Goal: Information Seeking & Learning: Learn about a topic

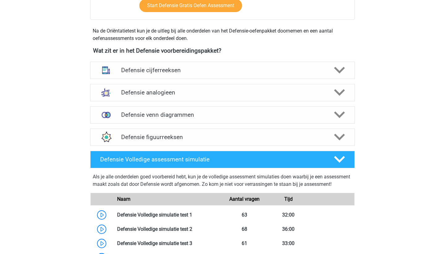
scroll to position [257, 0]
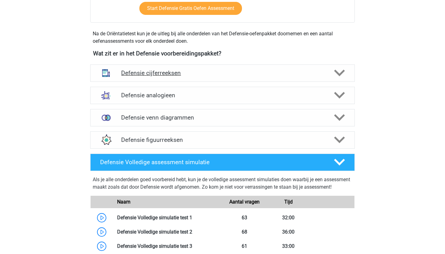
click at [132, 70] on h4 "Defensie cijferreeksen" at bounding box center [222, 72] width 203 height 7
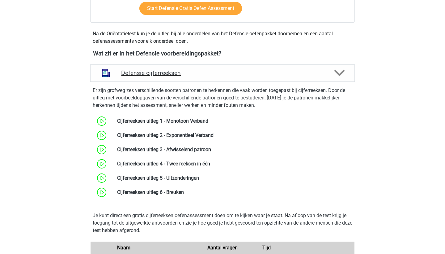
drag, startPoint x: 136, startPoint y: 75, endPoint x: 136, endPoint y: 80, distance: 4.6
click at [136, 80] on div "Defensie cijferreeksen" at bounding box center [222, 72] width 265 height 17
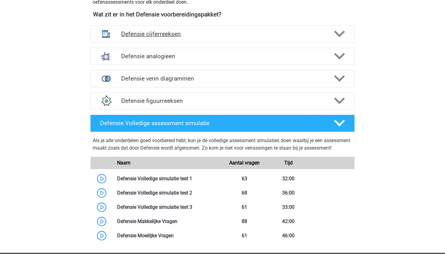
scroll to position [285, 0]
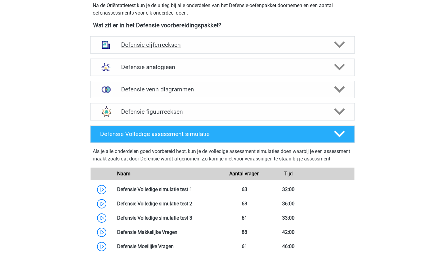
click at [146, 44] on h4 "Defensie cijferreeksen" at bounding box center [222, 44] width 203 height 7
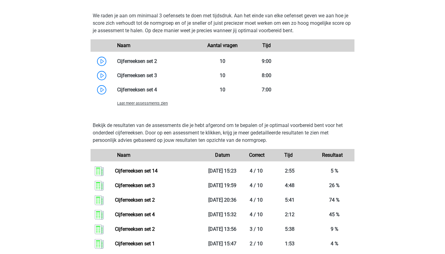
scroll to position [530, 0]
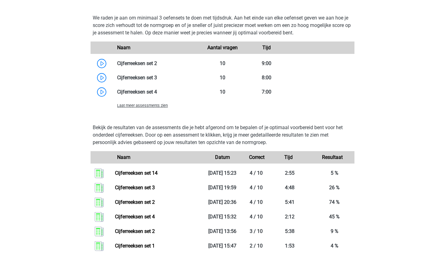
click at [140, 105] on span "Laat meer assessments zien" at bounding box center [142, 105] width 51 height 5
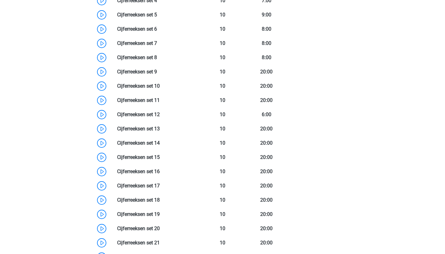
scroll to position [626, 0]
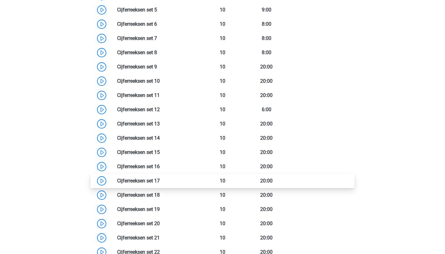
click at [160, 179] on link at bounding box center [160, 180] width 0 height 6
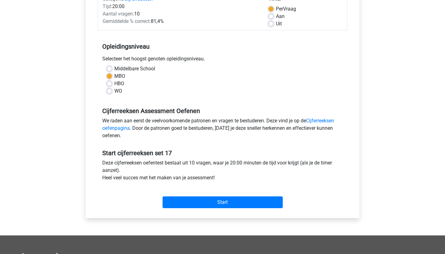
scroll to position [94, 0]
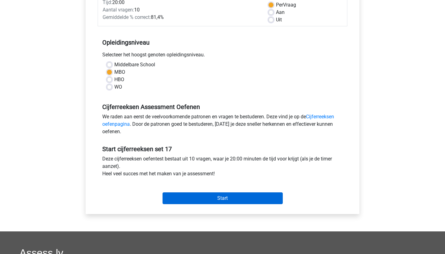
click at [217, 198] on input "Start" at bounding box center [223, 198] width 120 height 12
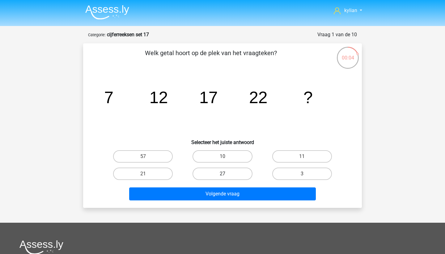
click at [231, 177] on label "27" at bounding box center [223, 173] width 60 height 12
click at [227, 177] on input "27" at bounding box center [225, 175] width 4 height 4
radio input "true"
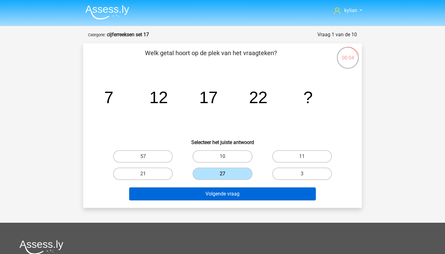
click at [227, 193] on button "Volgende vraag" at bounding box center [222, 193] width 187 height 13
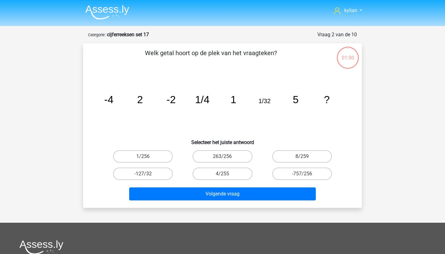
scroll to position [31, 0]
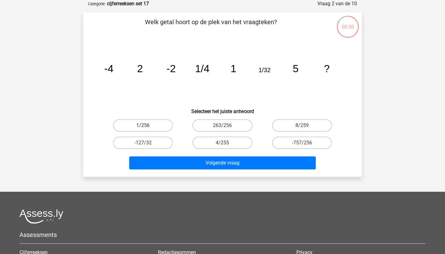
click at [132, 123] on label "1/256" at bounding box center [143, 125] width 60 height 12
click at [143, 125] on input "1/256" at bounding box center [145, 127] width 4 height 4
radio input "true"
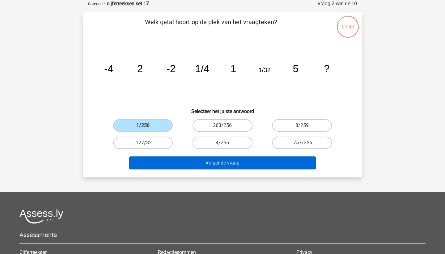
click at [191, 160] on button "Volgende vraag" at bounding box center [222, 162] width 187 height 13
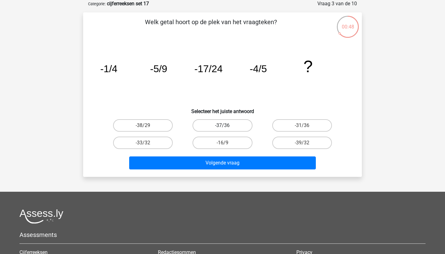
click at [228, 126] on label "-37/36" at bounding box center [223, 125] width 60 height 12
click at [227, 126] on input "-37/36" at bounding box center [225, 127] width 4 height 4
radio input "true"
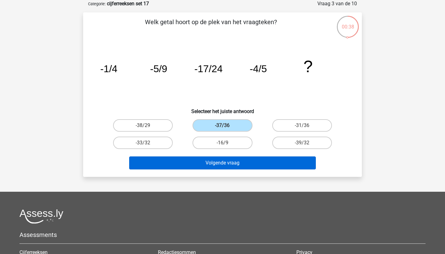
click at [220, 164] on button "Volgende vraag" at bounding box center [222, 162] width 187 height 13
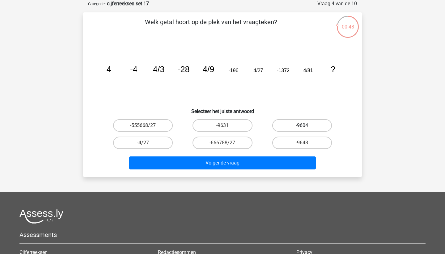
click at [292, 126] on label "-9604" at bounding box center [302, 125] width 60 height 12
click at [302, 126] on input "-9604" at bounding box center [304, 127] width 4 height 4
radio input "true"
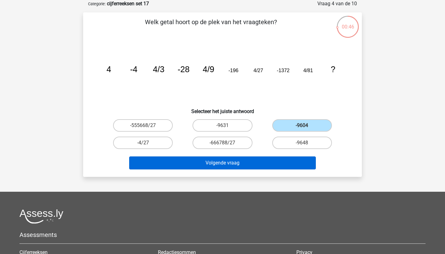
click at [253, 164] on button "Volgende vraag" at bounding box center [222, 162] width 187 height 13
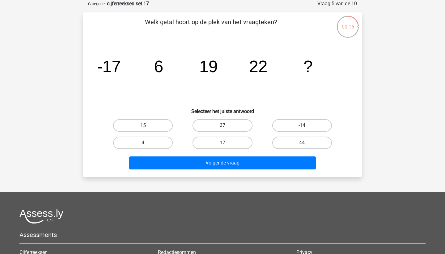
click at [220, 126] on label "37" at bounding box center [223, 125] width 60 height 12
click at [223, 126] on input "37" at bounding box center [225, 127] width 4 height 4
radio input "true"
click at [287, 142] on label "44" at bounding box center [302, 142] width 60 height 12
click at [302, 143] on input "44" at bounding box center [304, 145] width 4 height 4
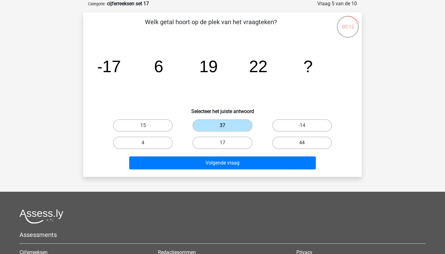
radio input "true"
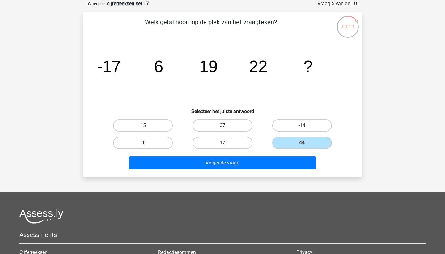
click at [236, 121] on label "37" at bounding box center [223, 125] width 60 height 12
click at [227, 125] on input "37" at bounding box center [225, 127] width 4 height 4
radio input "true"
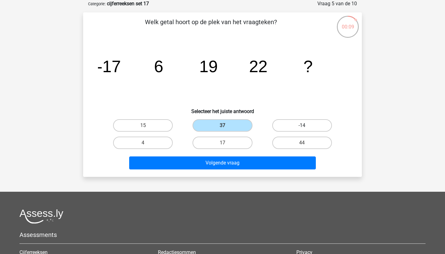
click at [292, 123] on label "-14" at bounding box center [302, 125] width 60 height 12
click at [302, 125] on input "-14" at bounding box center [304, 127] width 4 height 4
radio input "true"
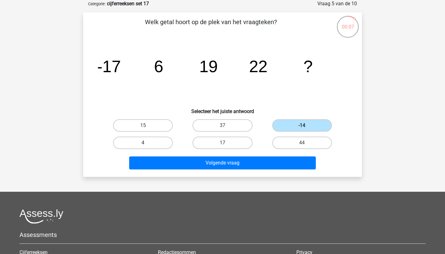
click at [163, 144] on label "4" at bounding box center [143, 142] width 60 height 12
click at [147, 144] on input "4" at bounding box center [145, 145] width 4 height 4
radio input "true"
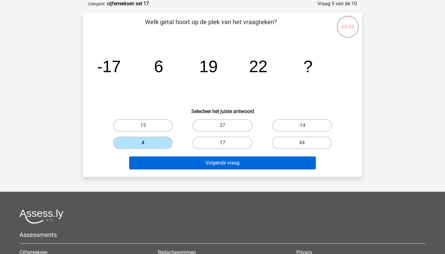
click at [177, 161] on button "Volgende vraag" at bounding box center [222, 162] width 187 height 13
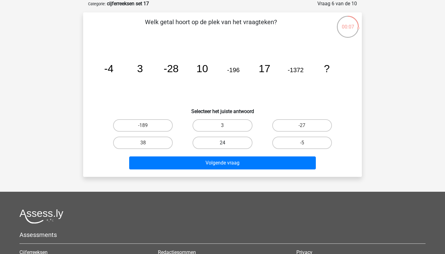
click at [213, 143] on label "24" at bounding box center [223, 142] width 60 height 12
click at [223, 143] on input "24" at bounding box center [225, 145] width 4 height 4
radio input "true"
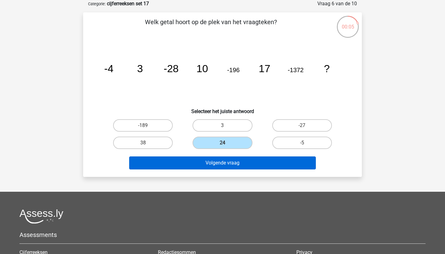
click at [205, 164] on button "Volgende vraag" at bounding box center [222, 162] width 187 height 13
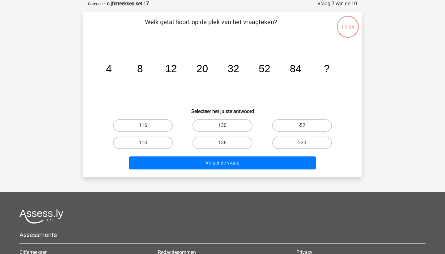
click at [148, 126] on label "116" at bounding box center [143, 125] width 60 height 12
click at [147, 126] on input "116" at bounding box center [145, 127] width 4 height 4
radio input "true"
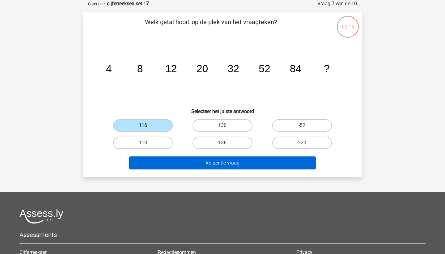
click at [232, 163] on button "Volgende vraag" at bounding box center [222, 162] width 187 height 13
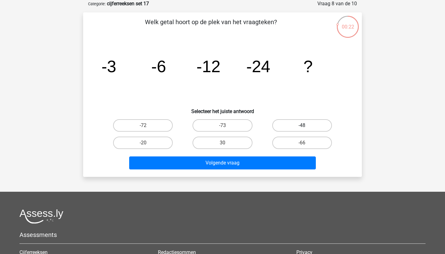
click at [304, 122] on label "-48" at bounding box center [302, 125] width 60 height 12
click at [304, 125] on input "-48" at bounding box center [304, 127] width 4 height 4
radio input "true"
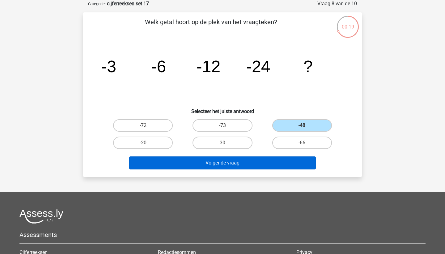
click at [233, 164] on button "Volgende vraag" at bounding box center [222, 162] width 187 height 13
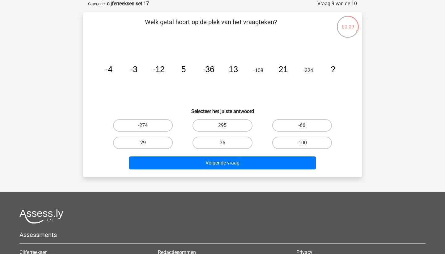
click at [164, 144] on label "29" at bounding box center [143, 142] width 60 height 12
click at [147, 144] on input "29" at bounding box center [145, 145] width 4 height 4
radio input "true"
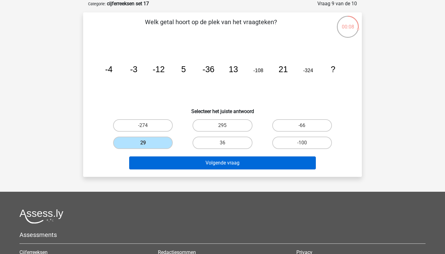
click at [179, 161] on button "Volgende vraag" at bounding box center [222, 162] width 187 height 13
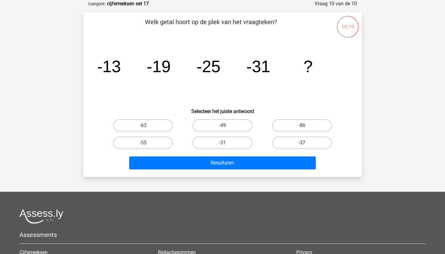
click at [280, 140] on label "-37" at bounding box center [302, 142] width 60 height 12
click at [302, 143] on input "-37" at bounding box center [304, 145] width 4 height 4
radio input "true"
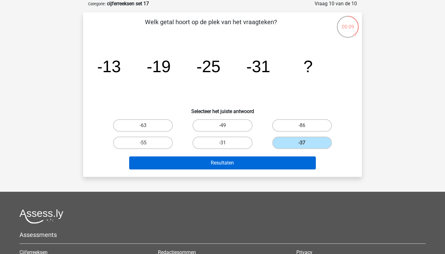
click at [266, 157] on button "Resultaten" at bounding box center [222, 162] width 187 height 13
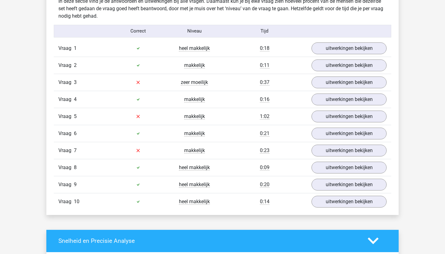
scroll to position [366, 0]
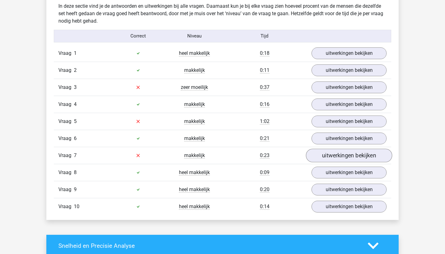
click at [338, 157] on link "uitwerkingen bekijken" at bounding box center [349, 155] width 86 height 14
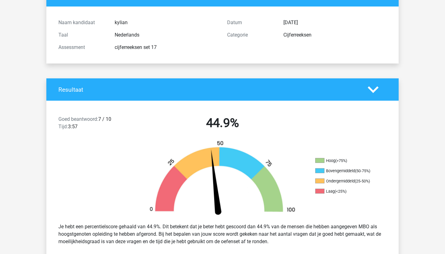
scroll to position [57, 0]
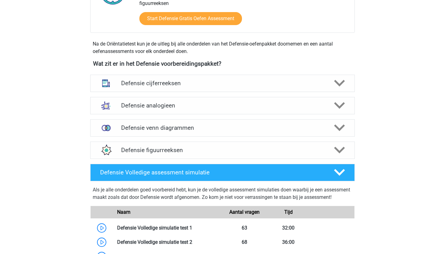
scroll to position [243, 0]
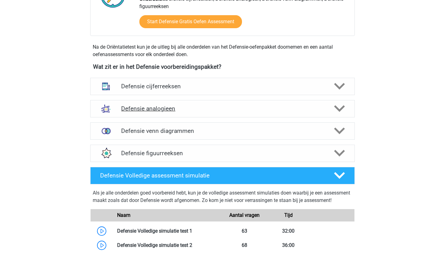
click at [144, 113] on div "Defensie analogieen" at bounding box center [222, 108] width 265 height 17
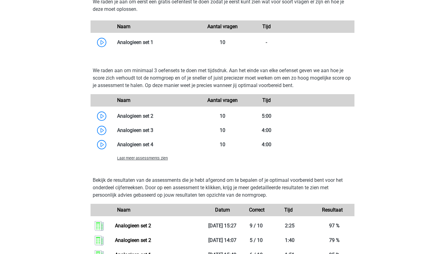
scroll to position [562, 0]
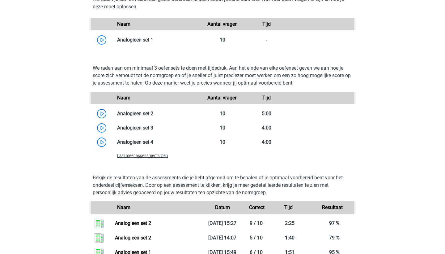
click at [148, 154] on span "Laat meer assessments zien" at bounding box center [142, 155] width 51 height 5
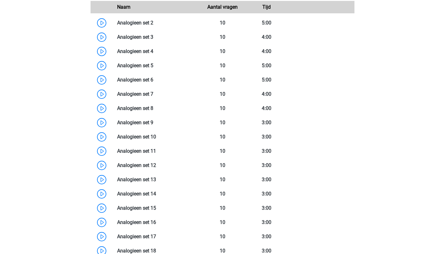
scroll to position [653, 0]
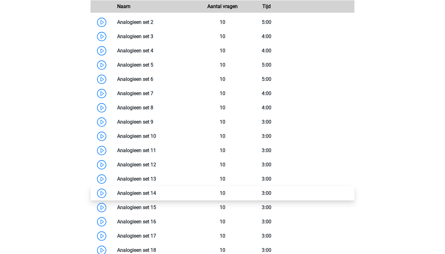
click at [156, 192] on link at bounding box center [156, 193] width 0 height 6
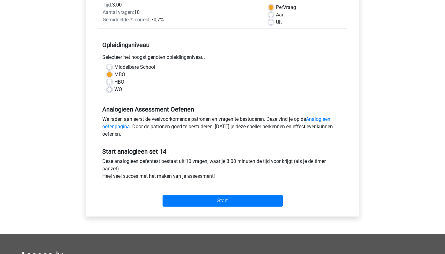
scroll to position [92, 0]
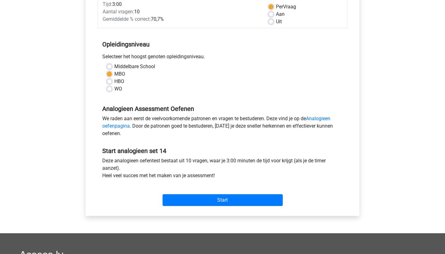
click at [186, 207] on div "Start" at bounding box center [223, 195] width 250 height 27
click at [186, 203] on input "Start" at bounding box center [223, 200] width 120 height 12
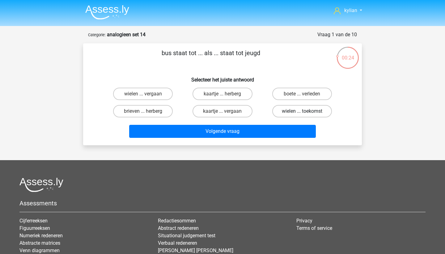
click at [288, 112] on label "wielen ... toekomst" at bounding box center [302, 111] width 60 height 12
click at [302, 112] on input "wielen ... toekomst" at bounding box center [304, 113] width 4 height 4
radio input "true"
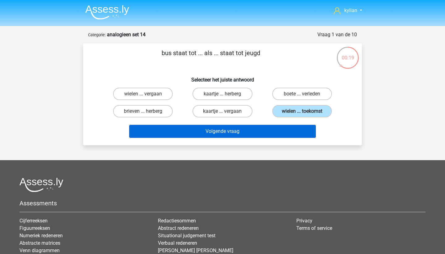
click at [267, 135] on button "Volgende vraag" at bounding box center [222, 131] width 187 height 13
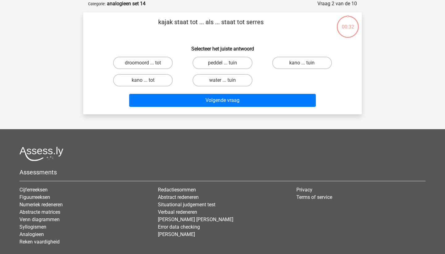
scroll to position [17, 0]
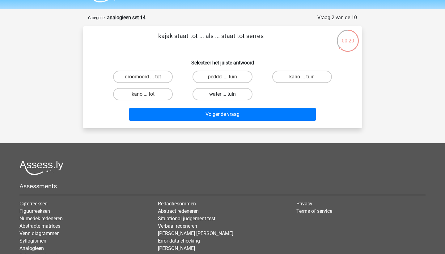
click at [227, 94] on label "water ... tuin" at bounding box center [223, 94] width 60 height 12
click at [227, 94] on input "water ... tuin" at bounding box center [225, 96] width 4 height 4
radio input "true"
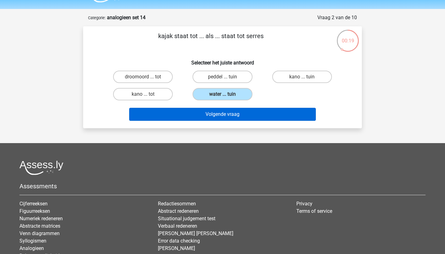
click at [222, 114] on button "Volgende vraag" at bounding box center [222, 114] width 187 height 13
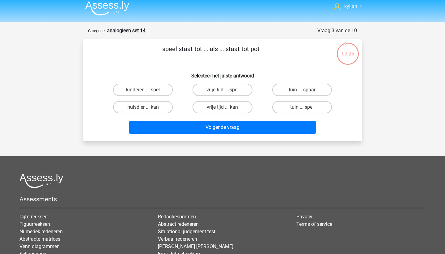
scroll to position [1, 0]
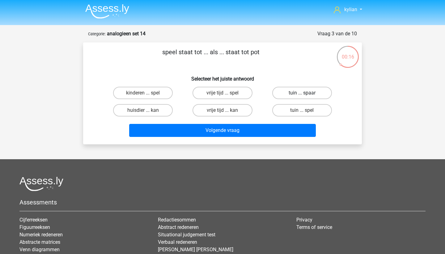
click at [306, 88] on label "tuin ... spaar" at bounding box center [302, 93] width 60 height 12
click at [306, 93] on input "tuin ... spaar" at bounding box center [304, 95] width 4 height 4
radio input "true"
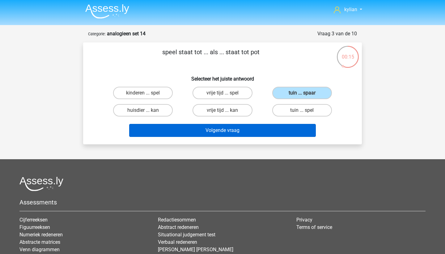
click at [261, 127] on button "Volgende vraag" at bounding box center [222, 130] width 187 height 13
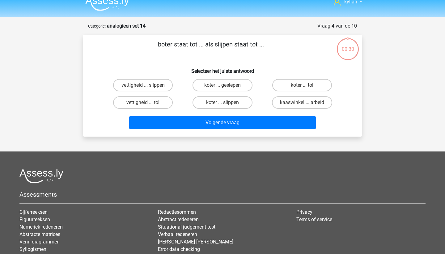
scroll to position [0, 0]
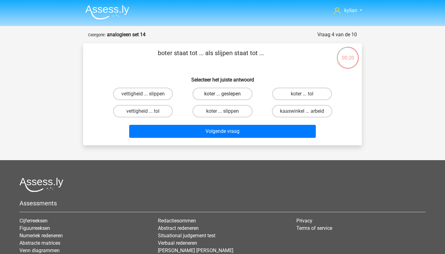
click at [213, 95] on label "koter ... geslepen" at bounding box center [223, 94] width 60 height 12
click at [223, 95] on input "koter ... geslepen" at bounding box center [225, 96] width 4 height 4
radio input "true"
click at [293, 108] on label "kaaswinkel ... arbeid" at bounding box center [302, 111] width 60 height 12
click at [302, 111] on input "kaaswinkel ... arbeid" at bounding box center [304, 113] width 4 height 4
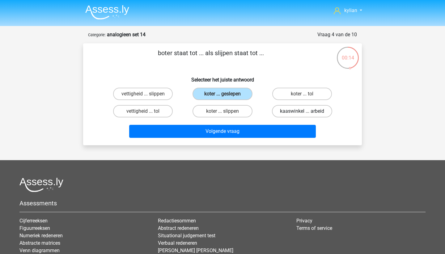
radio input "true"
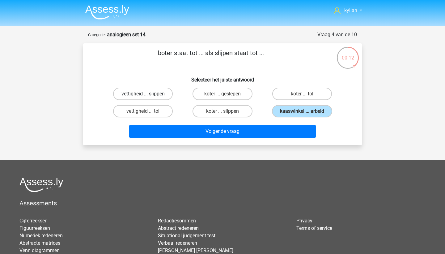
click at [161, 96] on label "vettigheid ... slippen" at bounding box center [143, 94] width 60 height 12
click at [147, 96] on input "vettigheid ... slippen" at bounding box center [145, 96] width 4 height 4
radio input "true"
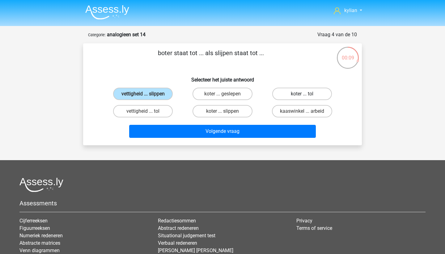
click at [319, 95] on label "koter ... tol" at bounding box center [302, 94] width 60 height 12
click at [306, 95] on input "koter ... tol" at bounding box center [304, 96] width 4 height 4
radio input "true"
click at [313, 105] on label "kaaswinkel ... arbeid" at bounding box center [302, 111] width 60 height 12
click at [306, 111] on input "kaaswinkel ... arbeid" at bounding box center [304, 113] width 4 height 4
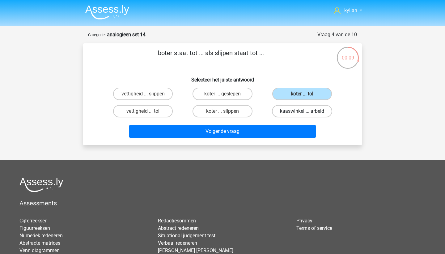
radio input "true"
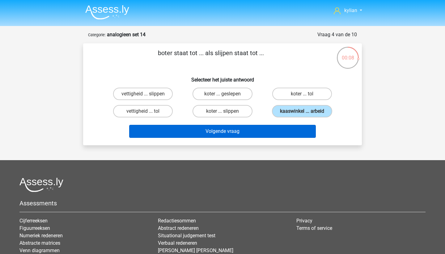
click at [290, 131] on button "Volgende vraag" at bounding box center [222, 131] width 187 height 13
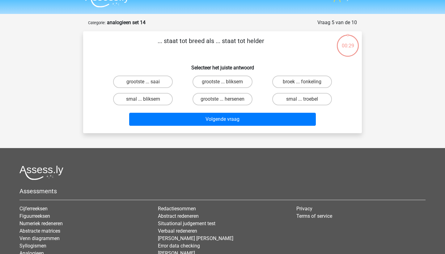
scroll to position [11, 0]
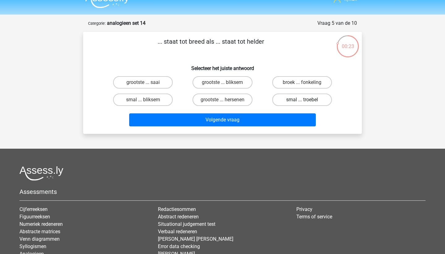
click at [315, 100] on label "smal ... troebel" at bounding box center [302, 99] width 60 height 12
click at [306, 100] on input "smal ... troebel" at bounding box center [304, 102] width 4 height 4
radio input "true"
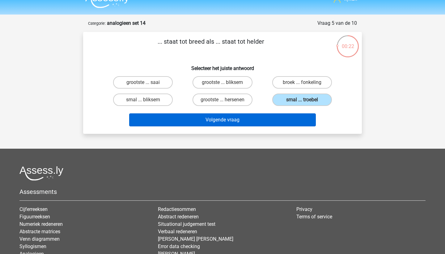
click at [282, 125] on button "Volgende vraag" at bounding box center [222, 119] width 187 height 13
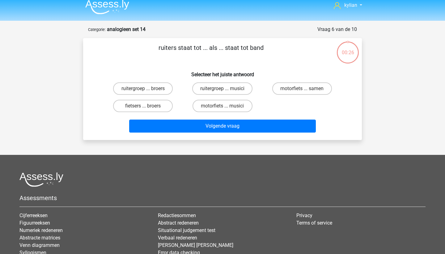
scroll to position [3, 0]
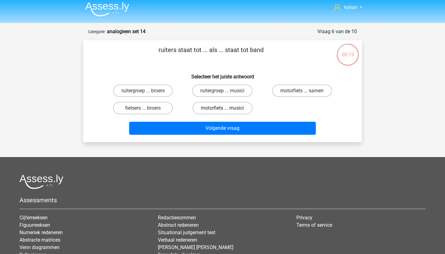
click at [209, 107] on label "motorfiets ... musici" at bounding box center [223, 108] width 60 height 12
click at [223, 108] on input "motorfiets ... musici" at bounding box center [225, 110] width 4 height 4
radio input "true"
click at [220, 92] on label "ruitergroep ... musici" at bounding box center [222, 90] width 60 height 12
click at [223, 92] on input "ruitergroep ... musici" at bounding box center [225, 93] width 4 height 4
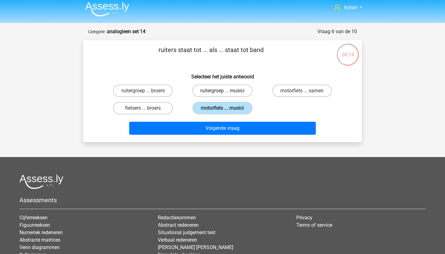
radio input "true"
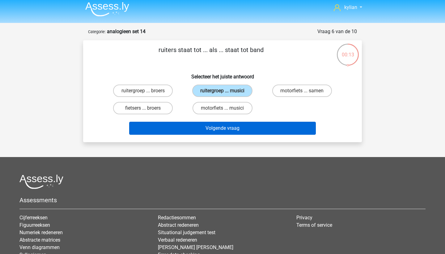
click at [211, 131] on button "Volgende vraag" at bounding box center [222, 128] width 187 height 13
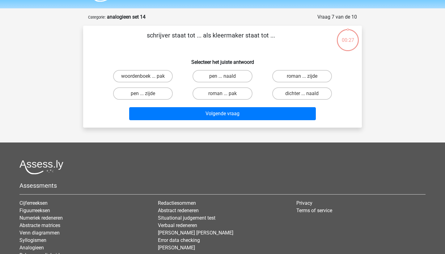
scroll to position [12, 0]
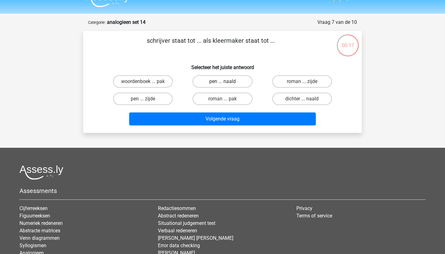
click at [240, 83] on label "pen ... naald" at bounding box center [223, 81] width 60 height 12
click at [227, 83] on input "pen ... naald" at bounding box center [225, 83] width 4 height 4
radio input "true"
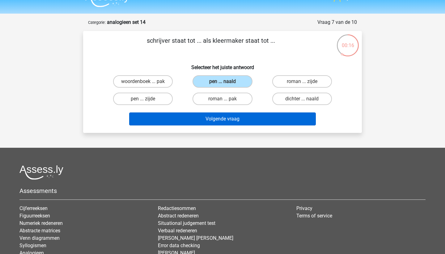
click at [235, 119] on button "Volgende vraag" at bounding box center [222, 118] width 187 height 13
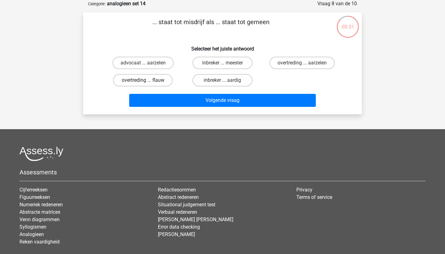
click at [143, 79] on label "overtreding ... flauw" at bounding box center [143, 80] width 60 height 12
click at [143, 80] on input "overtreding ... flauw" at bounding box center [145, 82] width 4 height 4
radio input "true"
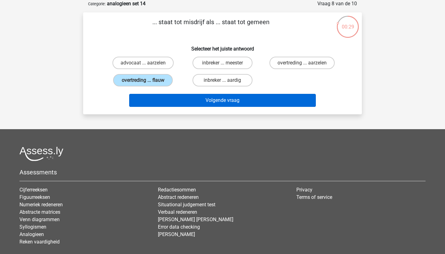
click at [167, 105] on button "Volgende vraag" at bounding box center [222, 100] width 187 height 13
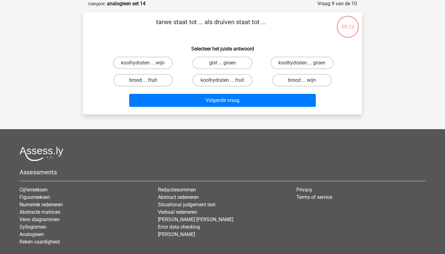
click at [162, 79] on label "brood ... fruit" at bounding box center [143, 80] width 60 height 12
click at [147, 80] on input "brood ... fruit" at bounding box center [145, 82] width 4 height 4
radio input "true"
click at [206, 82] on label "koolhydraten ... fruit" at bounding box center [223, 80] width 60 height 12
click at [223, 82] on input "koolhydraten ... fruit" at bounding box center [225, 82] width 4 height 4
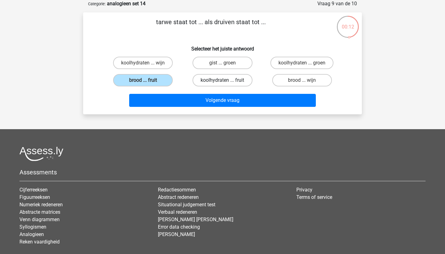
radio input "true"
click at [166, 90] on div "Volgende vraag" at bounding box center [222, 99] width 259 height 20
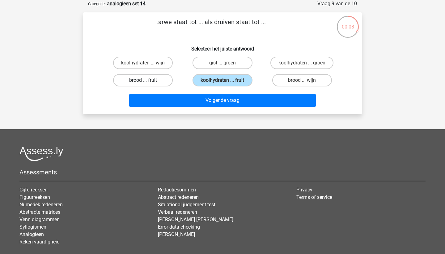
click at [162, 81] on label "brood ... fruit" at bounding box center [143, 80] width 60 height 12
click at [147, 81] on input "brood ... fruit" at bounding box center [145, 82] width 4 height 4
radio input "true"
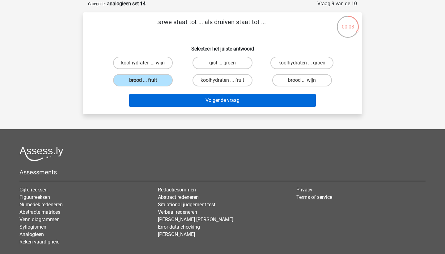
click at [172, 98] on button "Volgende vraag" at bounding box center [222, 100] width 187 height 13
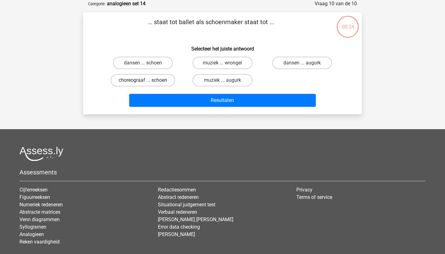
click at [163, 79] on label "choreograaf ... schoen" at bounding box center [143, 80] width 65 height 12
click at [147, 80] on input "choreograaf ... schoen" at bounding box center [145, 82] width 4 height 4
radio input "true"
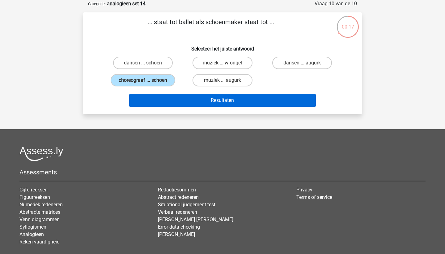
click at [170, 101] on button "Resultaten" at bounding box center [222, 100] width 187 height 13
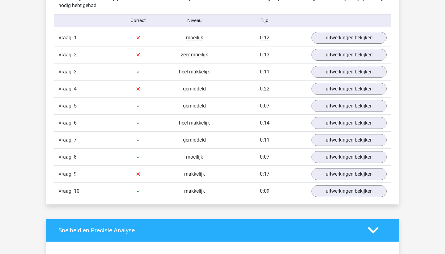
scroll to position [381, 0]
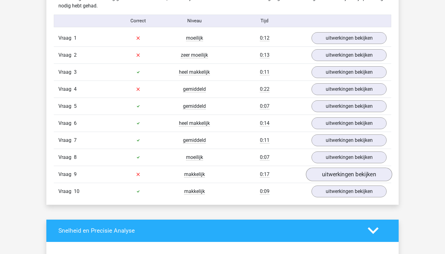
click at [325, 178] on link "uitwerkingen bekijken" at bounding box center [349, 174] width 86 height 14
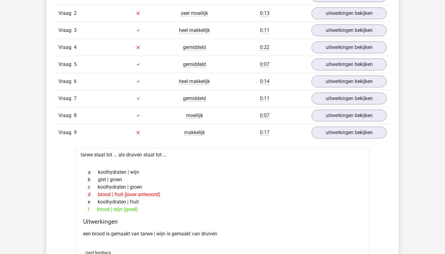
scroll to position [423, 0]
click at [337, 117] on link "uitwerkingen bekijken" at bounding box center [349, 116] width 86 height 14
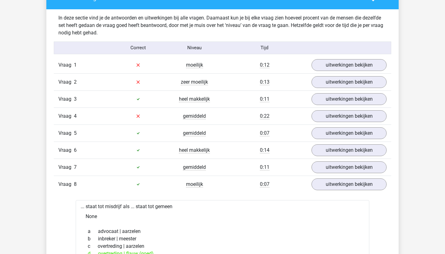
scroll to position [354, 0]
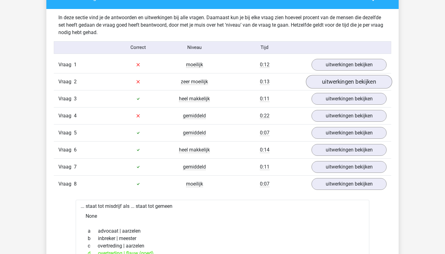
click at [332, 75] on link "uitwerkingen bekijken" at bounding box center [349, 82] width 86 height 14
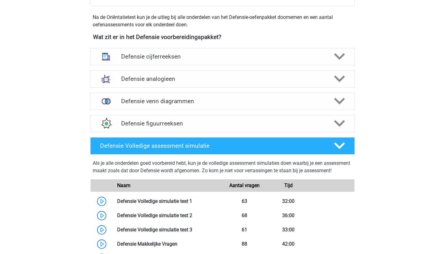
scroll to position [273, 0]
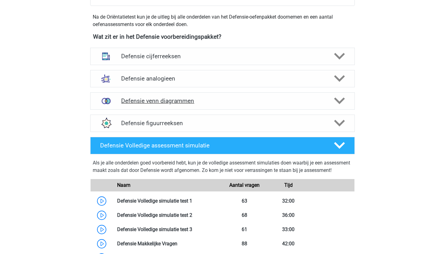
click at [141, 98] on h4 "Defensie venn diagrammen" at bounding box center [222, 100] width 203 height 7
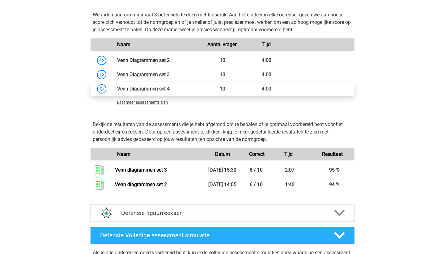
scroll to position [489, 0]
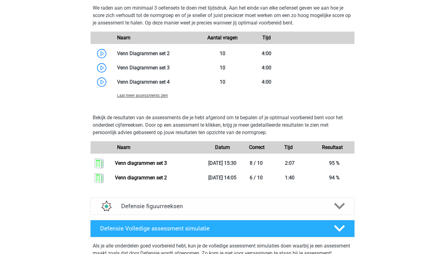
click at [147, 96] on span "Laat meer assessments zien" at bounding box center [142, 95] width 51 height 5
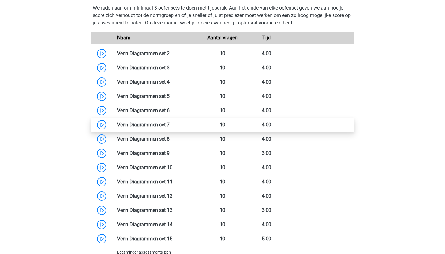
click at [170, 125] on link at bounding box center [170, 125] width 0 height 6
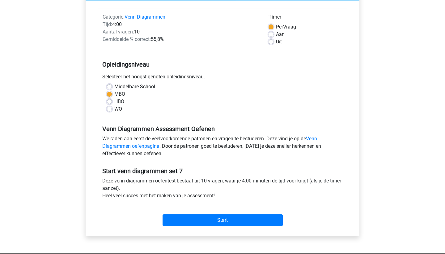
scroll to position [75, 0]
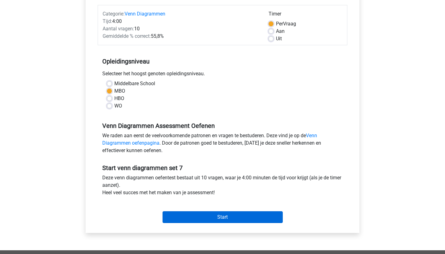
click at [182, 220] on input "Start" at bounding box center [223, 217] width 120 height 12
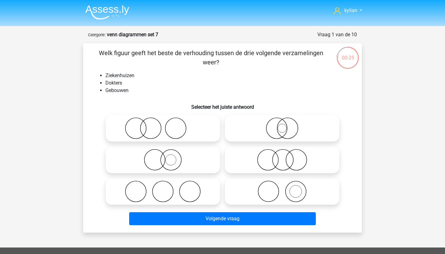
click at [277, 196] on icon at bounding box center [282, 191] width 109 height 22
click at [282, 188] on input "radio" at bounding box center [284, 186] width 4 height 4
radio input "true"
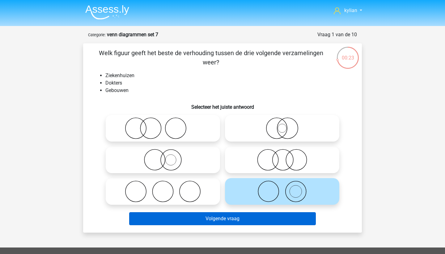
click at [261, 214] on button "Volgende vraag" at bounding box center [222, 218] width 187 height 13
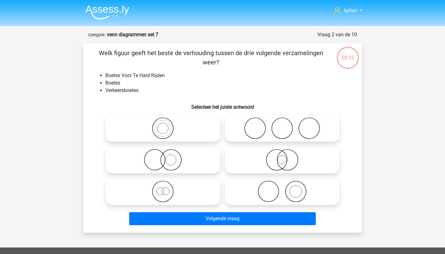
scroll to position [31, 0]
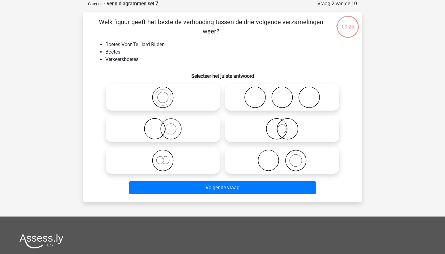
click at [175, 97] on icon at bounding box center [162, 97] width 109 height 22
click at [167, 94] on input "radio" at bounding box center [165, 92] width 4 height 4
radio input "true"
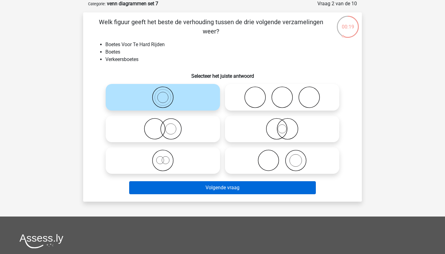
click at [181, 185] on button "Volgende vraag" at bounding box center [222, 187] width 187 height 13
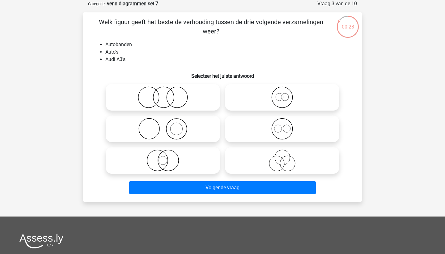
click at [185, 128] on icon at bounding box center [162, 129] width 109 height 22
click at [167, 126] on input "radio" at bounding box center [165, 124] width 4 height 4
radio input "true"
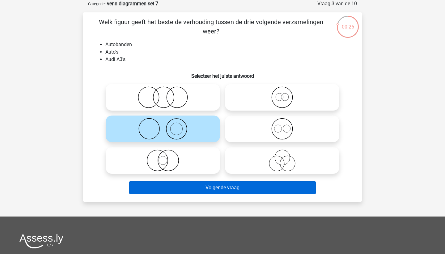
click at [207, 190] on button "Volgende vraag" at bounding box center [222, 187] width 187 height 13
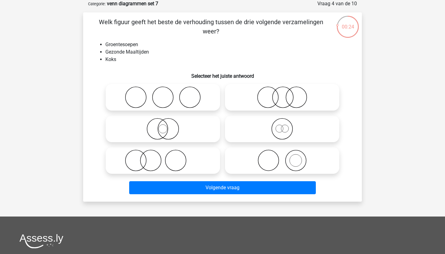
click at [173, 152] on icon at bounding box center [162, 160] width 109 height 22
click at [167, 153] on input "radio" at bounding box center [165, 155] width 4 height 4
radio input "true"
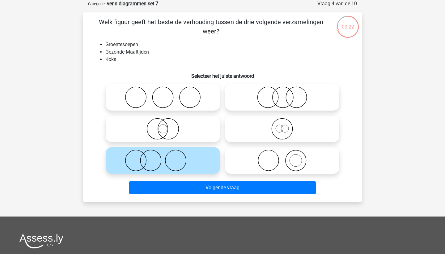
click at [293, 160] on icon at bounding box center [282, 160] width 109 height 22
click at [286, 157] on input "radio" at bounding box center [284, 155] width 4 height 4
radio input "true"
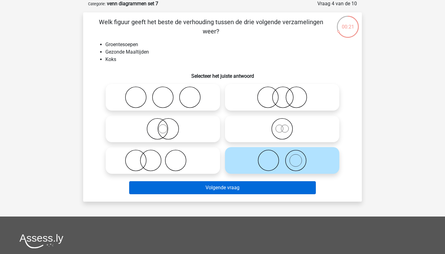
click at [274, 190] on button "Volgende vraag" at bounding box center [222, 187] width 187 height 13
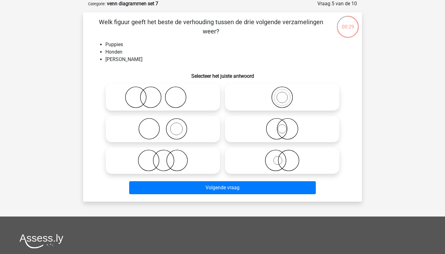
click at [283, 162] on icon at bounding box center [282, 160] width 109 height 22
click at [283, 157] on input "radio" at bounding box center [284, 155] width 4 height 4
radio input "true"
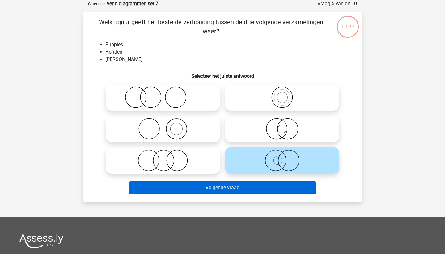
click at [272, 190] on button "Volgende vraag" at bounding box center [222, 187] width 187 height 13
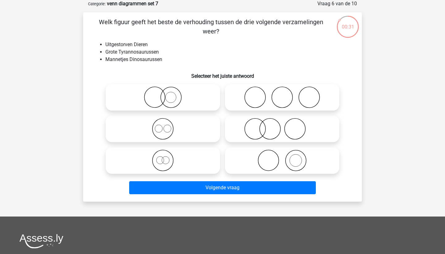
click at [171, 160] on icon at bounding box center [162, 160] width 109 height 22
click at [167, 157] on input "radio" at bounding box center [165, 155] width 4 height 4
radio input "true"
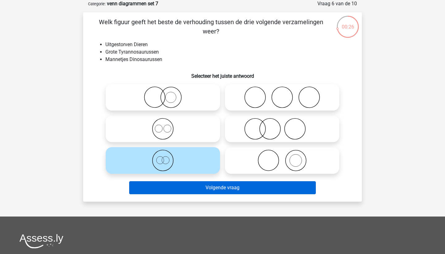
click at [188, 187] on button "Volgende vraag" at bounding box center [222, 187] width 187 height 13
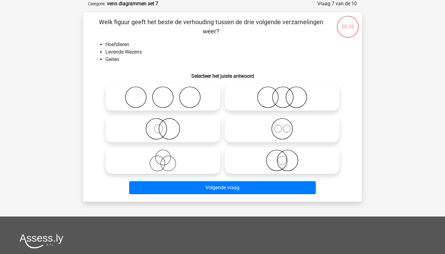
click at [278, 128] on icon at bounding box center [282, 129] width 109 height 22
click at [282, 126] on input "radio" at bounding box center [284, 124] width 4 height 4
radio input "true"
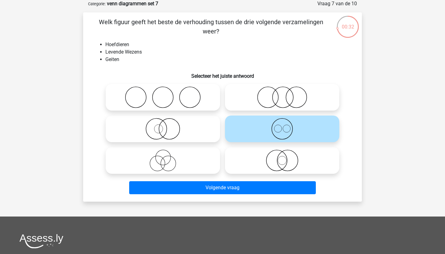
click at [194, 129] on icon at bounding box center [162, 129] width 109 height 22
click at [167, 126] on input "radio" at bounding box center [165, 124] width 4 height 4
radio input "true"
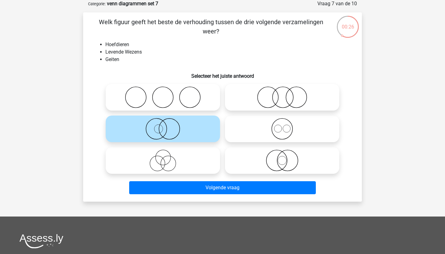
click at [278, 129] on icon at bounding box center [282, 129] width 109 height 22
click at [282, 126] on input "radio" at bounding box center [284, 124] width 4 height 4
radio input "true"
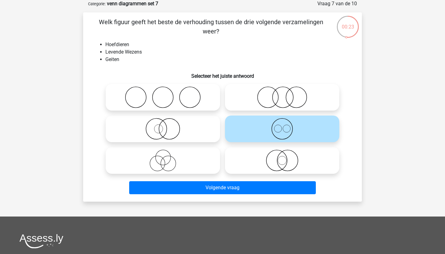
click at [285, 151] on icon at bounding box center [282, 160] width 109 height 22
click at [285, 153] on input "radio" at bounding box center [284, 155] width 4 height 4
radio input "true"
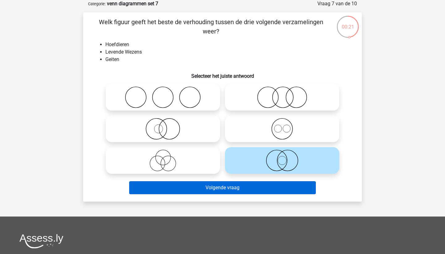
click at [257, 190] on button "Volgende vraag" at bounding box center [222, 187] width 187 height 13
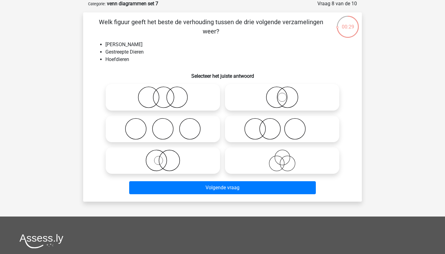
click at [183, 161] on icon at bounding box center [162, 160] width 109 height 22
click at [167, 157] on input "radio" at bounding box center [165, 155] width 4 height 4
radio input "true"
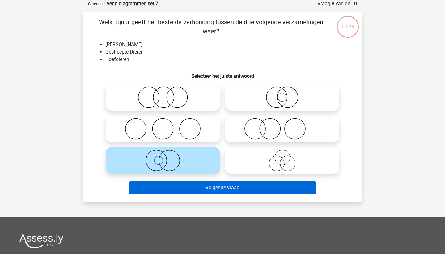
click at [189, 185] on button "Volgende vraag" at bounding box center [222, 187] width 187 height 13
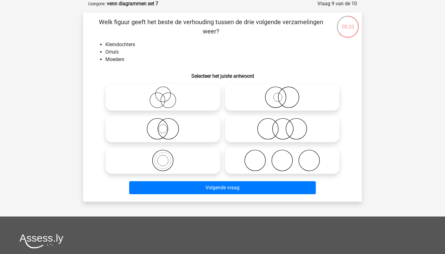
click at [273, 130] on circle at bounding box center [283, 128] width 21 height 21
click at [282, 126] on input "radio" at bounding box center [284, 124] width 4 height 4
radio input "true"
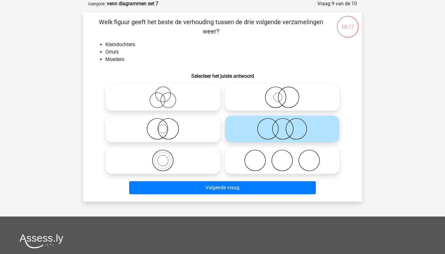
click at [201, 132] on icon at bounding box center [162, 129] width 109 height 22
click at [167, 126] on input "radio" at bounding box center [165, 124] width 4 height 4
radio input "true"
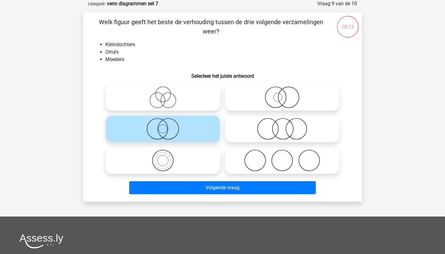
click at [296, 95] on icon at bounding box center [282, 97] width 109 height 22
click at [286, 94] on input "radio" at bounding box center [284, 92] width 4 height 4
radio input "true"
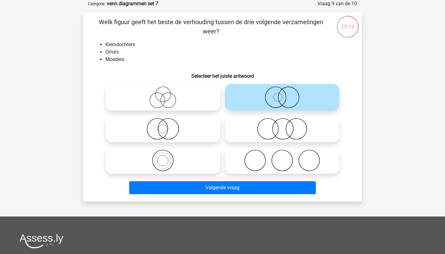
click at [182, 118] on icon at bounding box center [162, 129] width 109 height 22
click at [167, 122] on input "radio" at bounding box center [165, 124] width 4 height 4
radio input "true"
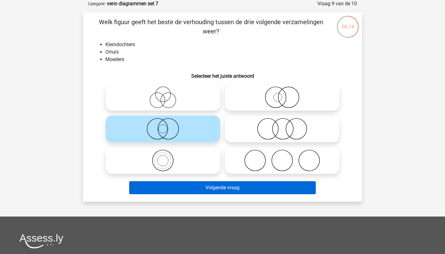
click at [186, 182] on button "Volgende vraag" at bounding box center [222, 187] width 187 height 13
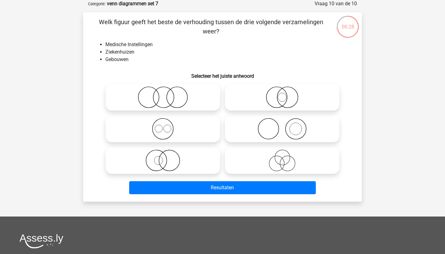
click at [273, 93] on icon at bounding box center [282, 97] width 109 height 22
click at [282, 93] on input "radio" at bounding box center [284, 92] width 4 height 4
radio input "true"
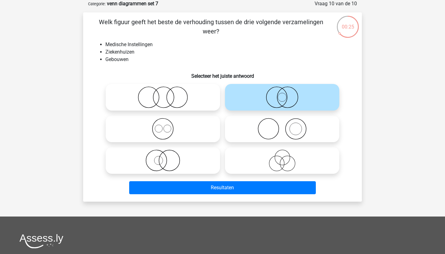
click at [199, 127] on icon at bounding box center [162, 129] width 109 height 22
click at [167, 126] on input "radio" at bounding box center [165, 124] width 4 height 4
radio input "true"
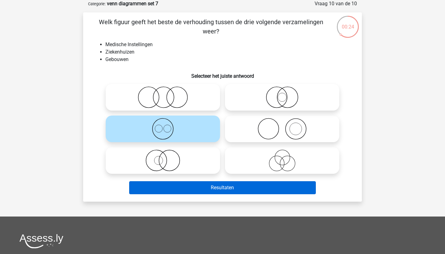
click at [201, 185] on button "Resultaten" at bounding box center [222, 187] width 187 height 13
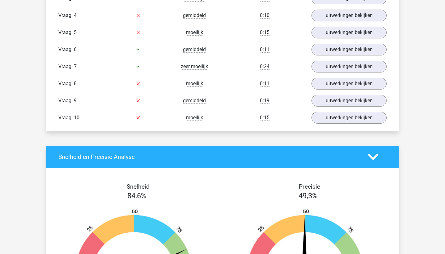
scroll to position [455, 0]
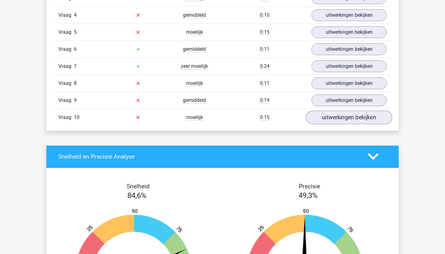
click at [330, 114] on link "uitwerkingen bekijken" at bounding box center [349, 117] width 86 height 14
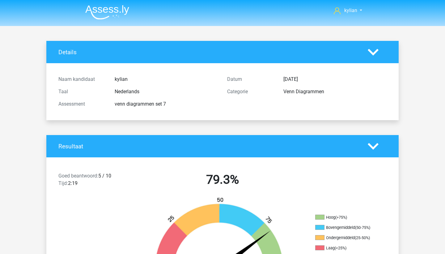
scroll to position [0, 0]
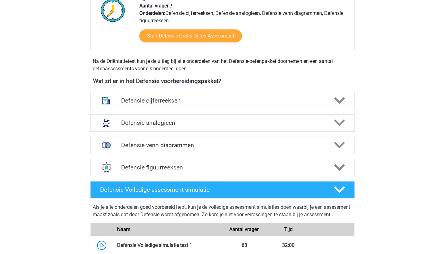
scroll to position [229, 0]
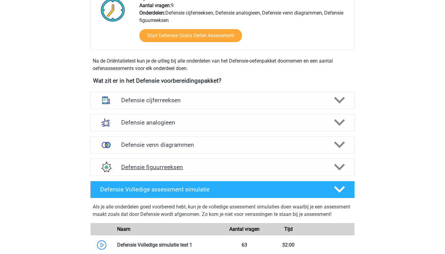
click at [140, 163] on div "Defensie figuurreeksen" at bounding box center [222, 166] width 265 height 17
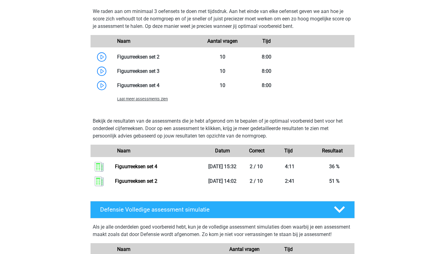
scroll to position [512, 0]
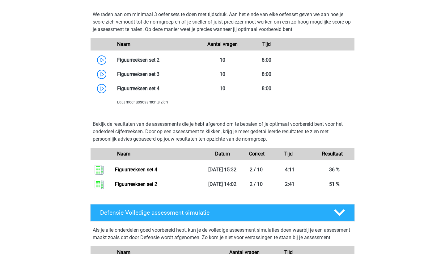
click at [160, 101] on span "Laat meer assessments zien" at bounding box center [142, 102] width 51 height 5
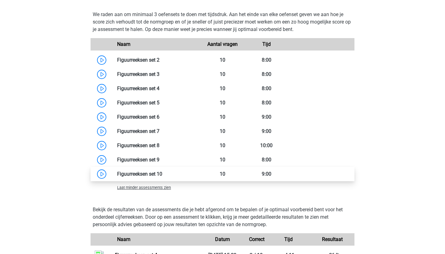
click at [162, 172] on link at bounding box center [162, 174] width 0 height 6
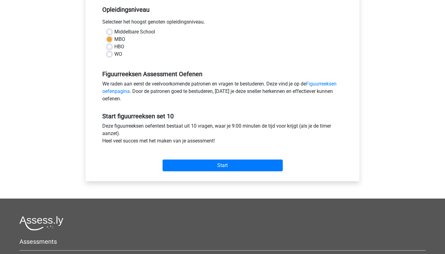
scroll to position [131, 0]
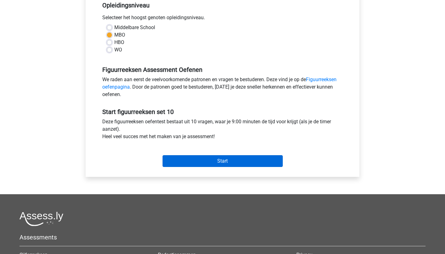
click at [193, 164] on input "Start" at bounding box center [223, 161] width 120 height 12
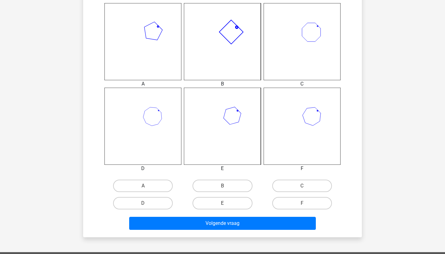
scroll to position [252, 0]
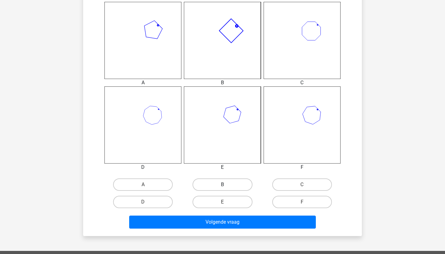
click at [217, 185] on label "B" at bounding box center [223, 184] width 60 height 12
click at [223, 185] on input "B" at bounding box center [225, 186] width 4 height 4
radio input "true"
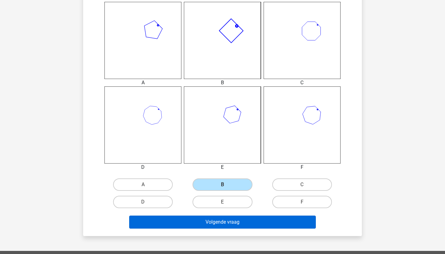
click at [207, 219] on button "Volgende vraag" at bounding box center [222, 221] width 187 height 13
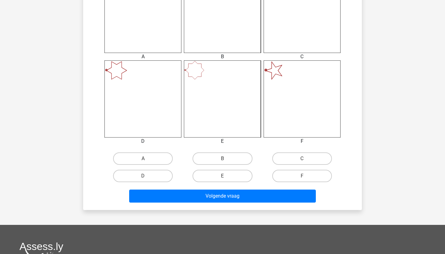
scroll to position [293, 0]
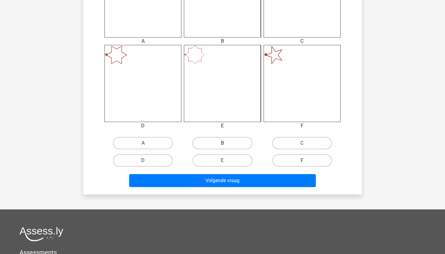
click at [221, 144] on label "B" at bounding box center [223, 143] width 60 height 12
click at [223, 144] on input "B" at bounding box center [225, 145] width 4 height 4
radio input "true"
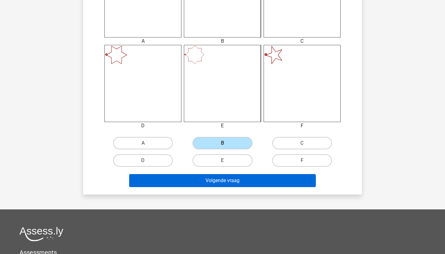
click at [211, 184] on button "Volgende vraag" at bounding box center [222, 180] width 187 height 13
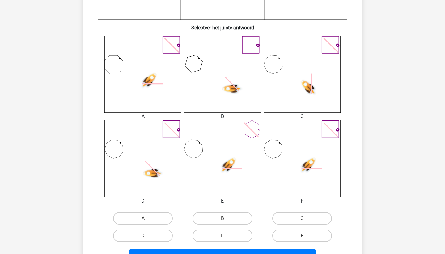
scroll to position [221, 0]
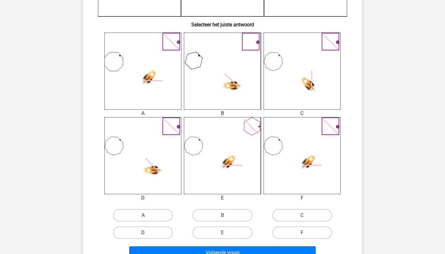
click at [168, 231] on label "D" at bounding box center [143, 232] width 60 height 12
click at [147, 232] on input "D" at bounding box center [145, 234] width 4 height 4
radio input "true"
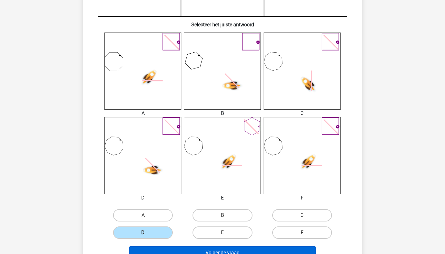
click at [179, 253] on button "Volgende vraag" at bounding box center [222, 252] width 187 height 13
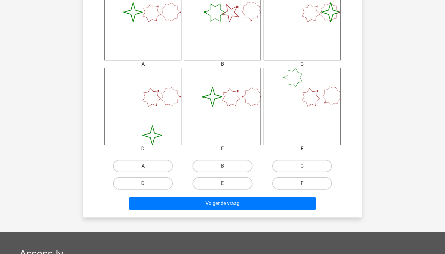
scroll to position [273, 0]
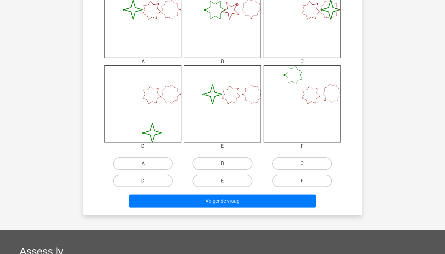
click at [287, 161] on label "C" at bounding box center [302, 163] width 60 height 12
click at [302, 163] on input "C" at bounding box center [304, 165] width 4 height 4
radio input "true"
click at [259, 191] on div "Volgende vraag" at bounding box center [222, 199] width 259 height 20
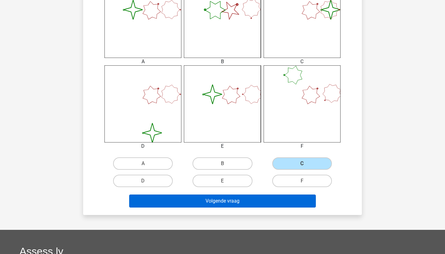
click at [253, 203] on button "Volgende vraag" at bounding box center [222, 200] width 187 height 13
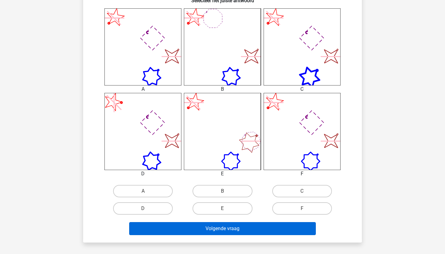
scroll to position [267, 0]
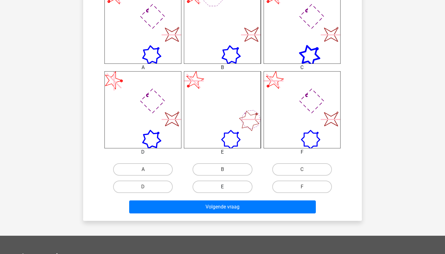
click at [239, 184] on label "E" at bounding box center [223, 186] width 60 height 12
click at [227, 186] on input "E" at bounding box center [225, 188] width 4 height 4
radio input "true"
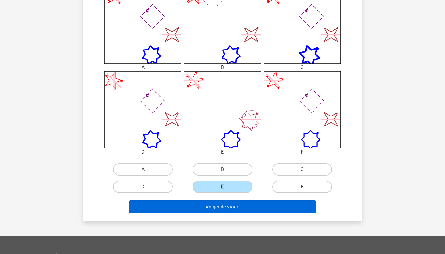
click at [242, 203] on button "Volgende vraag" at bounding box center [222, 206] width 187 height 13
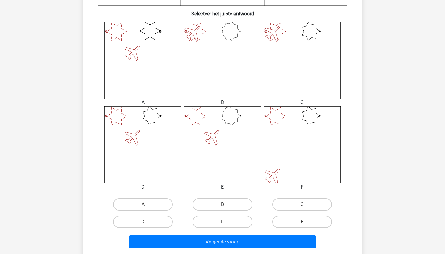
scroll to position [234, 0]
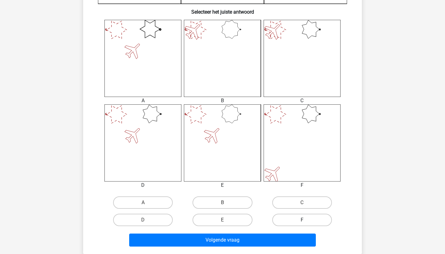
click at [283, 221] on label "F" at bounding box center [302, 219] width 60 height 12
click at [302, 221] on input "F" at bounding box center [304, 222] width 4 height 4
radio input "true"
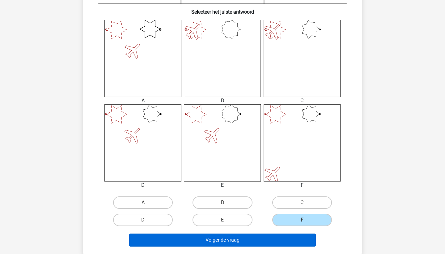
click at [275, 234] on button "Volgende vraag" at bounding box center [222, 239] width 187 height 13
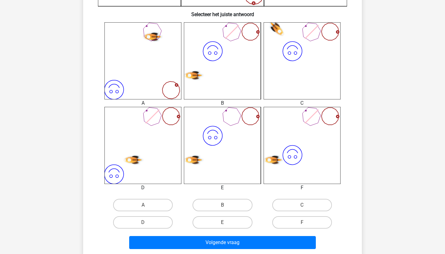
scroll to position [274, 0]
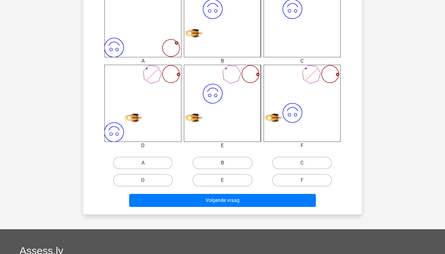
click at [198, 161] on label "B" at bounding box center [223, 162] width 60 height 12
click at [223, 163] on input "B" at bounding box center [225, 165] width 4 height 4
radio input "true"
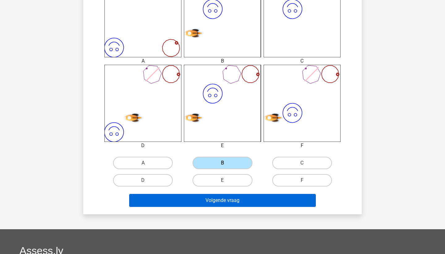
click at [202, 203] on button "Volgende vraag" at bounding box center [222, 200] width 187 height 13
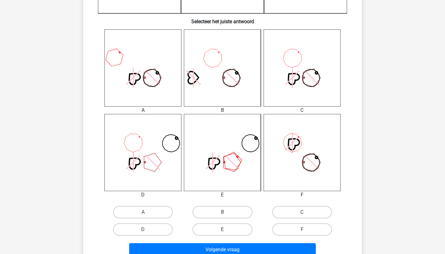
scroll to position [225, 0]
click at [296, 212] on label "C" at bounding box center [302, 211] width 60 height 12
click at [302, 212] on input "C" at bounding box center [304, 213] width 4 height 4
radio input "true"
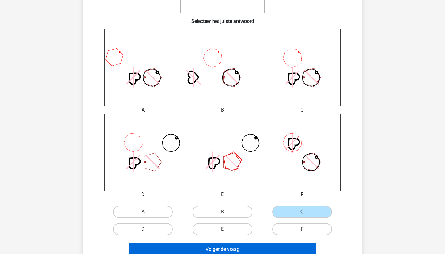
click at [266, 250] on button "Volgende vraag" at bounding box center [222, 248] width 187 height 13
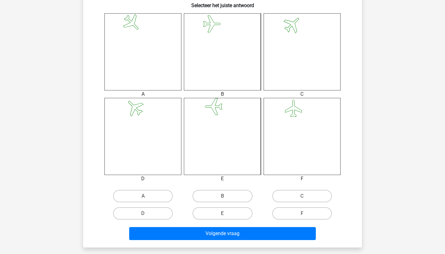
scroll to position [241, 0]
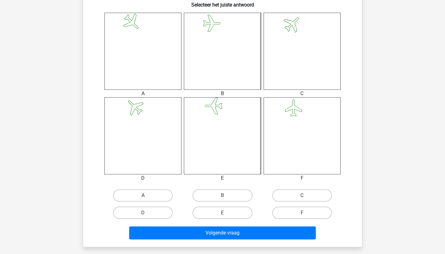
click at [307, 194] on label "C" at bounding box center [302, 195] width 60 height 12
click at [306, 195] on input "C" at bounding box center [304, 197] width 4 height 4
radio input "true"
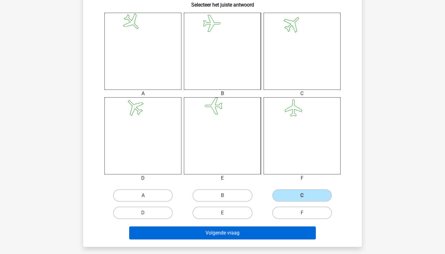
click at [279, 230] on button "Volgende vraag" at bounding box center [222, 232] width 187 height 13
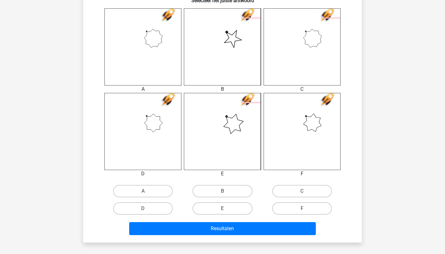
scroll to position [245, 0]
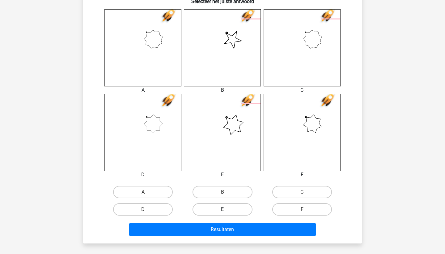
click at [240, 207] on label "E" at bounding box center [223, 209] width 60 height 12
click at [227, 209] on input "E" at bounding box center [225, 211] width 4 height 4
radio input "true"
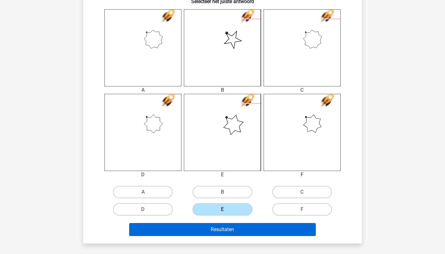
click at [239, 229] on button "Resultaten" at bounding box center [222, 229] width 187 height 13
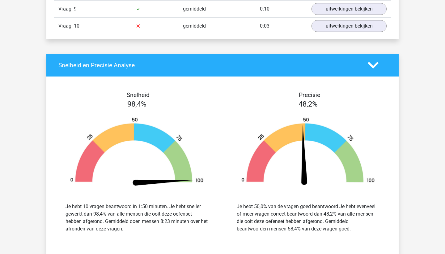
scroll to position [545, 0]
